Goal: Navigation & Orientation: Find specific page/section

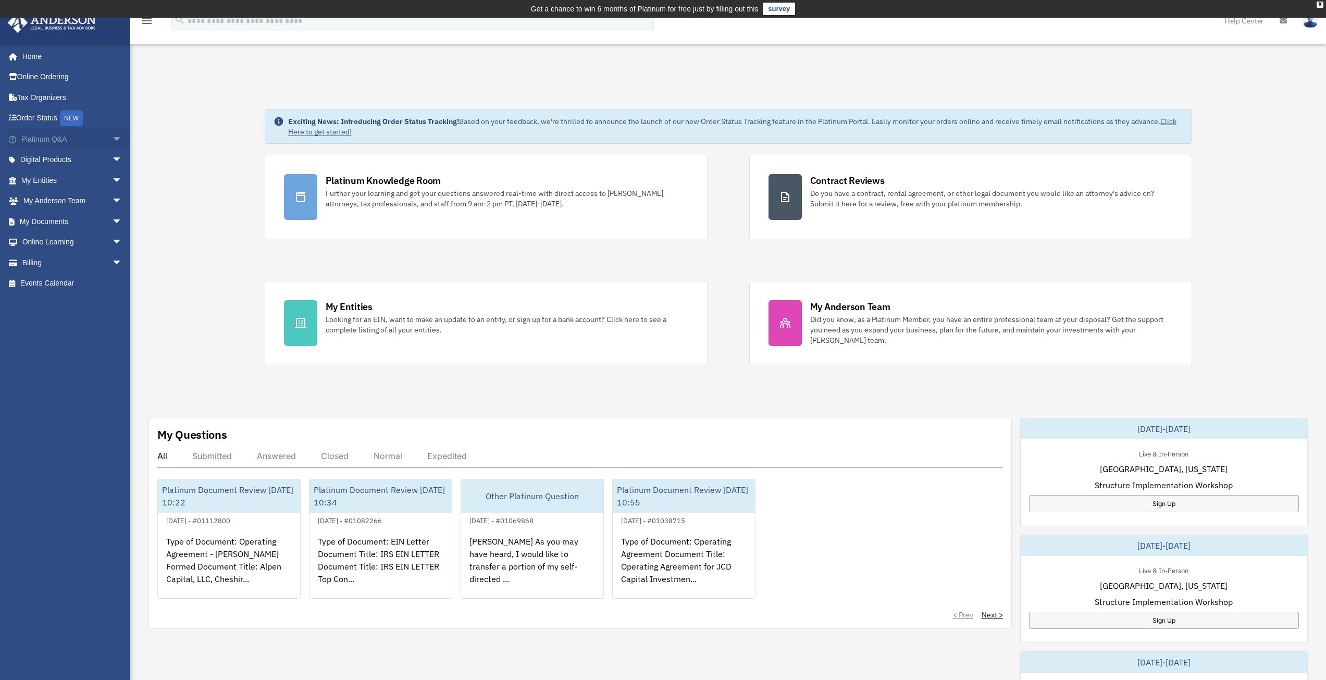
click at [92, 139] on link "Platinum Q&A arrow_drop_down" at bounding box center [72, 139] width 131 height 21
click at [95, 139] on link "Platinum Q&A arrow_drop_down" at bounding box center [72, 139] width 131 height 21
click at [112, 138] on span "arrow_drop_down" at bounding box center [122, 139] width 21 height 21
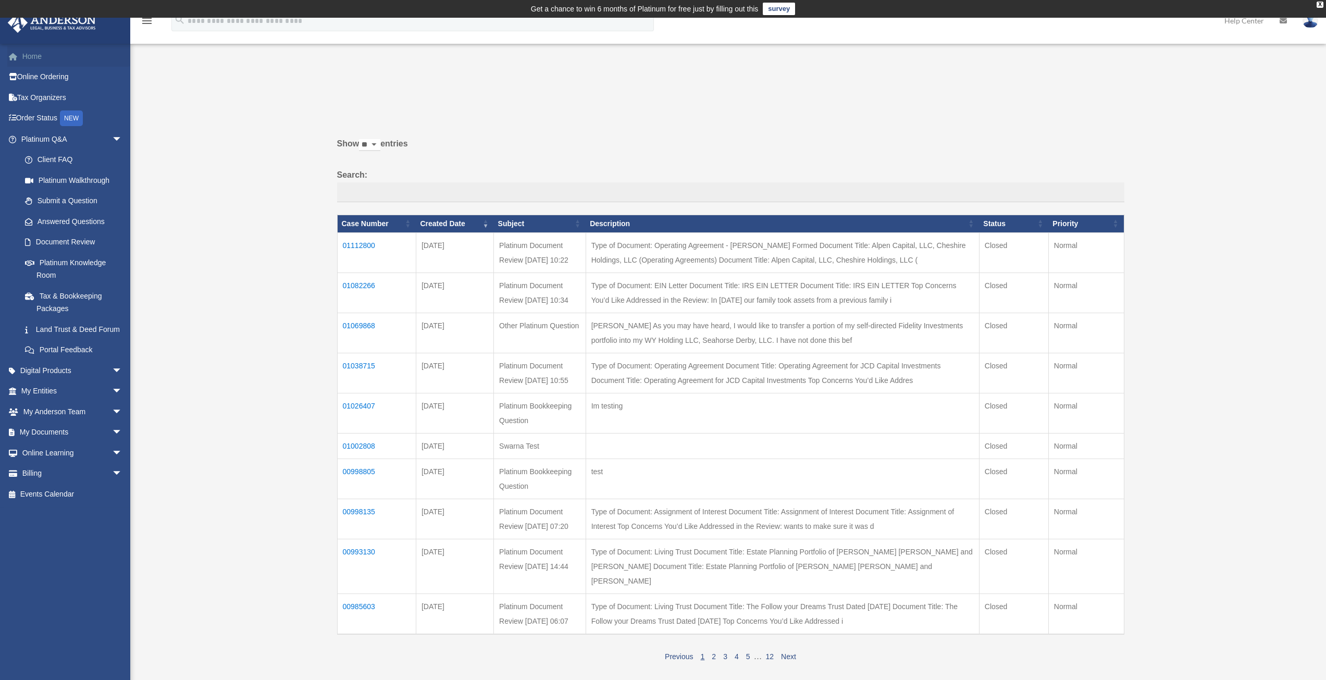
click at [35, 59] on link "Home" at bounding box center [72, 56] width 131 height 21
